Goal: Find specific page/section: Find specific page/section

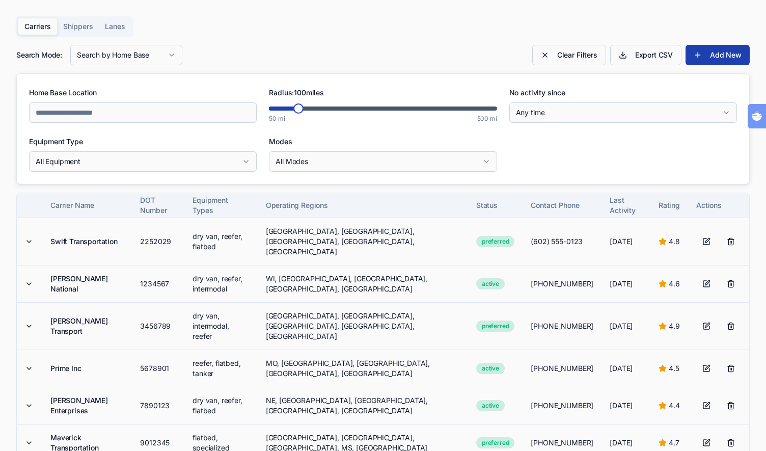
click at [287, 77] on div "Home Base Location Radius: 100 miles 50 mi 500 mi No activity since Any time Eq…" at bounding box center [383, 129] width 732 height 110
